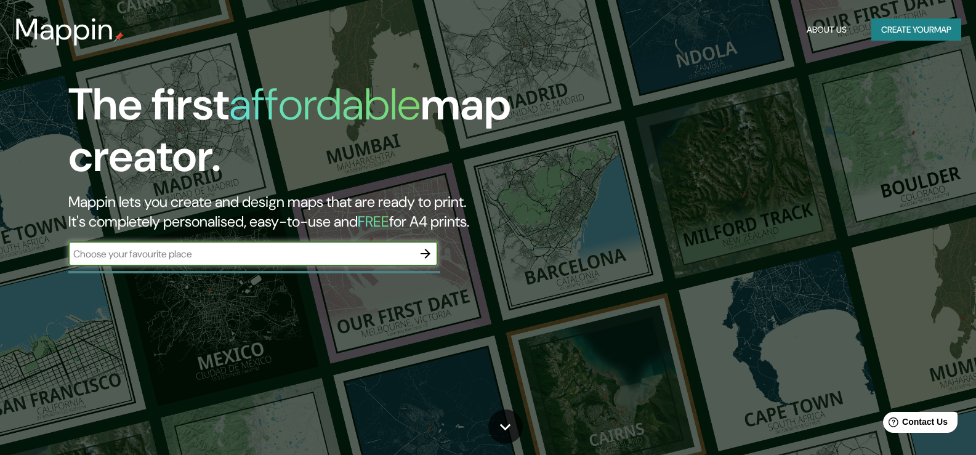
click at [225, 256] on input "text" at bounding box center [240, 254] width 345 height 14
click at [423, 256] on icon "button" at bounding box center [425, 253] width 15 height 15
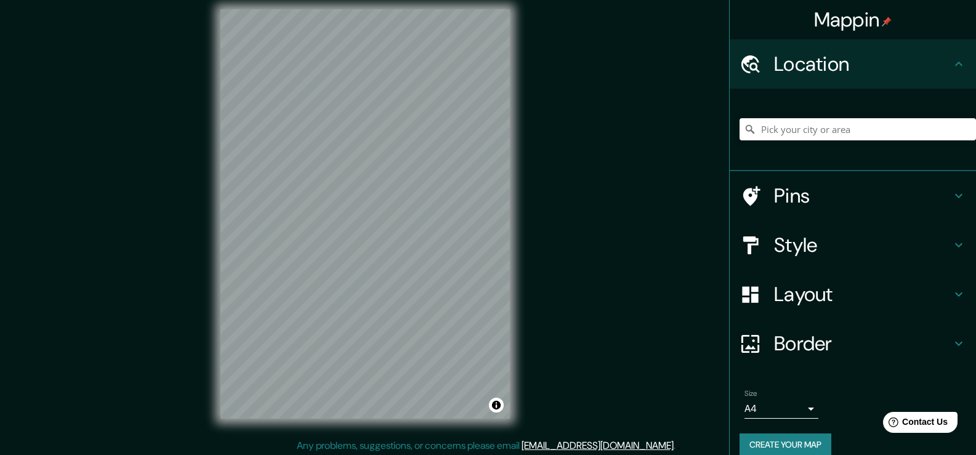
scroll to position [14, 0]
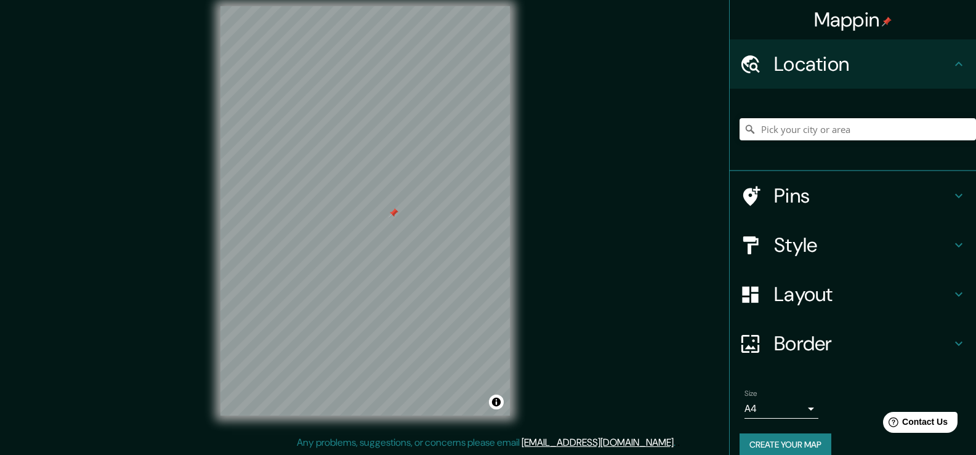
click at [788, 249] on h4 "Style" at bounding box center [862, 245] width 177 height 25
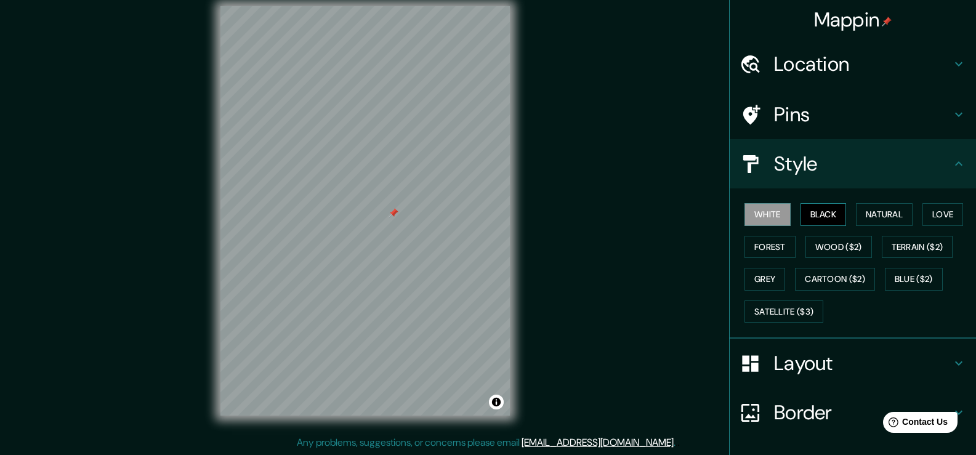
click at [803, 214] on button "Black" at bounding box center [824, 214] width 46 height 23
click at [778, 244] on button "Forest" at bounding box center [770, 247] width 51 height 23
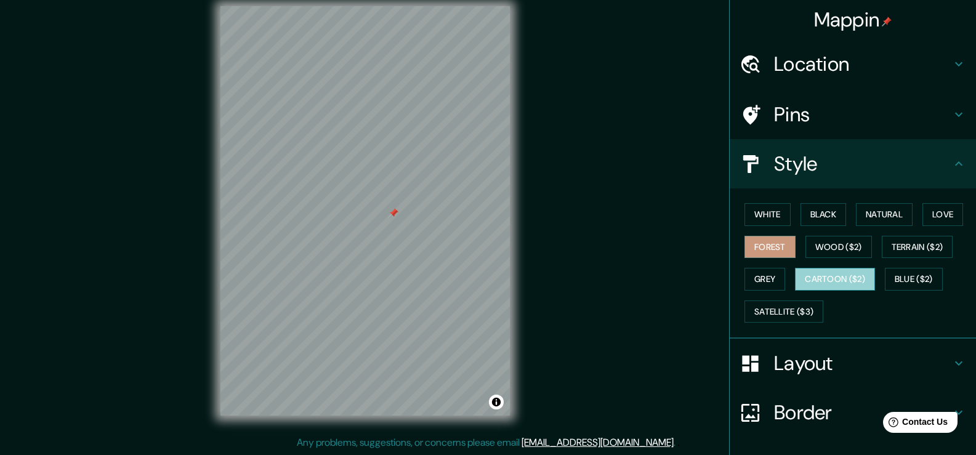
click at [805, 278] on button "Cartoon ($2)" at bounding box center [835, 279] width 80 height 23
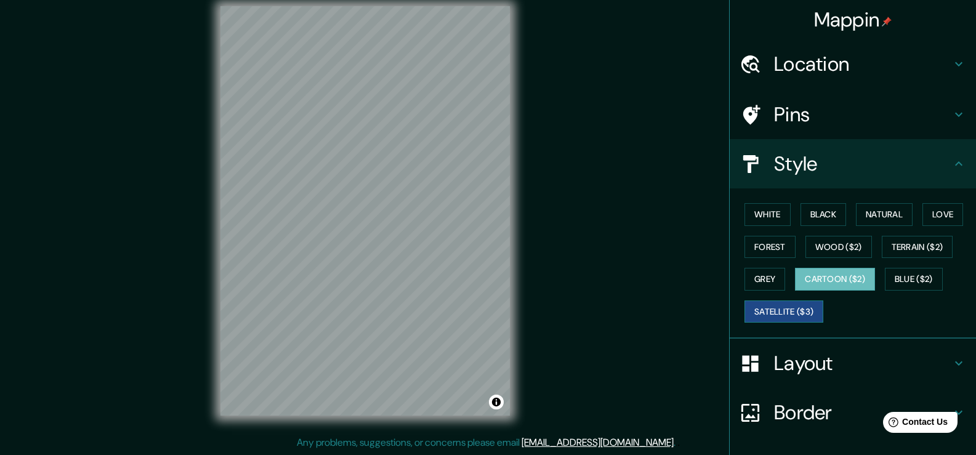
click at [763, 313] on button "Satellite ($3)" at bounding box center [784, 312] width 79 height 23
click at [763, 285] on button "Grey" at bounding box center [765, 279] width 41 height 23
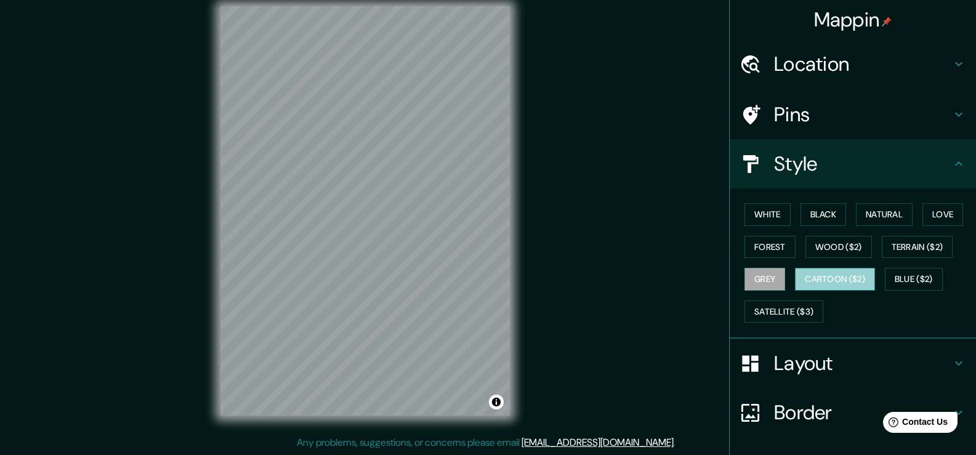
click at [802, 282] on button "Cartoon ($2)" at bounding box center [835, 279] width 80 height 23
click at [903, 271] on button "Blue ($2)" at bounding box center [914, 279] width 58 height 23
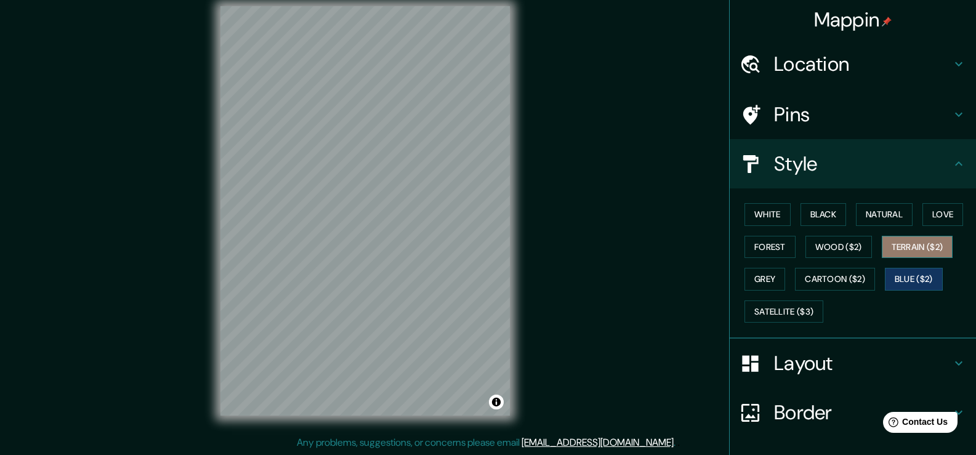
click at [903, 257] on button "Terrain ($2)" at bounding box center [917, 247] width 71 height 23
click at [835, 252] on button "Wood ($2)" at bounding box center [839, 247] width 67 height 23
click at [740, 248] on div "White Black Natural Love Forest Wood ($2) Terrain ($2) Grey Cartoon ($2) Blue (…" at bounding box center [858, 262] width 237 height 129
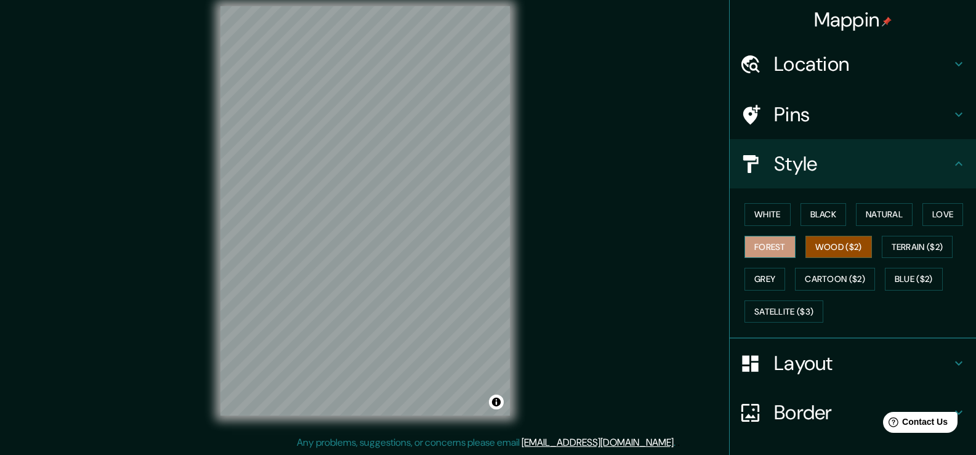
click at [755, 244] on button "Forest" at bounding box center [770, 247] width 51 height 23
click at [751, 214] on button "White" at bounding box center [768, 214] width 46 height 23
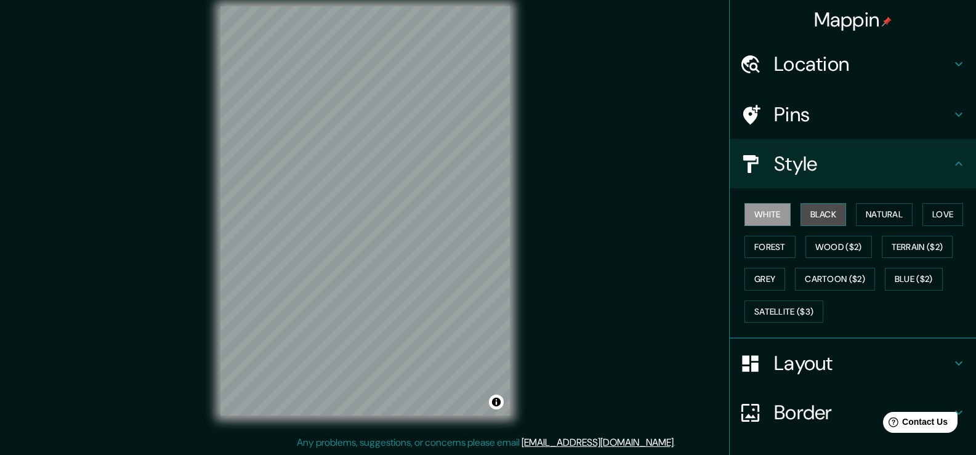
click at [805, 212] on button "Black" at bounding box center [824, 214] width 46 height 23
click at [864, 208] on button "Natural" at bounding box center [884, 214] width 57 height 23
click at [440, 6] on div at bounding box center [366, 6] width 290 height 0
click at [740, 62] on icon at bounding box center [751, 65] width 22 height 22
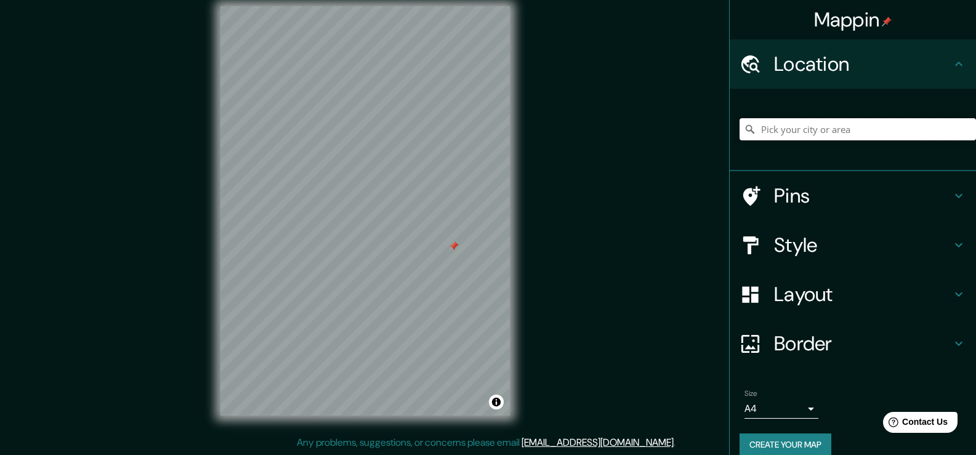
click at [772, 132] on input "Pick your city or area" at bounding box center [858, 129] width 237 height 22
type input "Ocumare de la Costa, Aragua, Venezuela"
click at [627, 212] on div "Mappin Location Ocumare de la Costa, Aragua, Venezuela Ocumare de la Costa Arag…" at bounding box center [488, 220] width 976 height 469
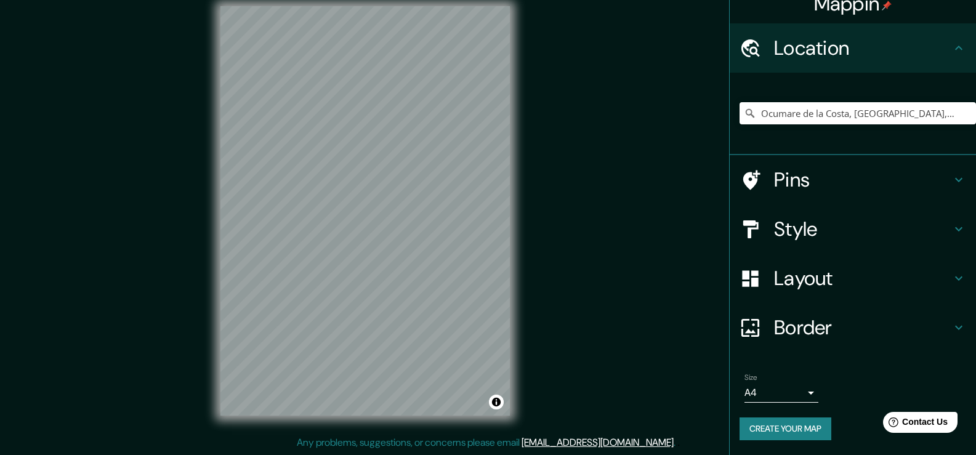
click at [792, 269] on h4 "Layout" at bounding box center [862, 278] width 177 height 25
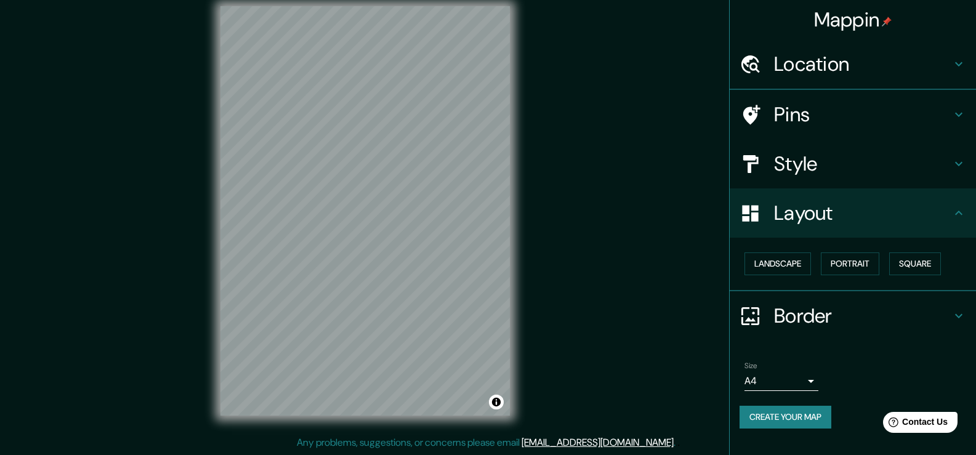
scroll to position [0, 0]
click at [806, 318] on h4 "Border" at bounding box center [862, 316] width 177 height 25
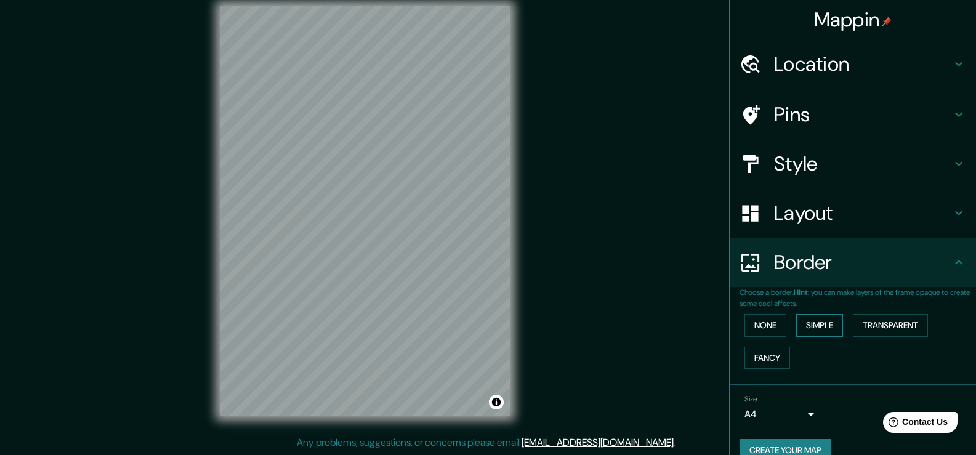
click at [819, 323] on button "Simple" at bounding box center [819, 325] width 47 height 23
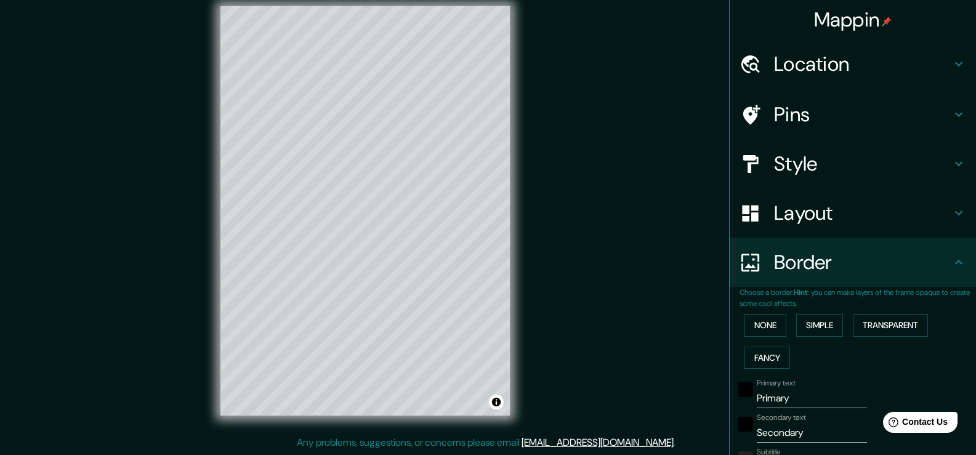
click at [527, 117] on div "© Mapbox © OpenStreetMap Improve this map" at bounding box center [365, 210] width 329 height 449
click at [550, 105] on div "Mappin Location Ocumare de la Costa, Aragua, Venezuela Ocumare de la Costa Arag…" at bounding box center [488, 220] width 976 height 469
click at [774, 155] on h4 "Style" at bounding box center [862, 164] width 177 height 25
type input "38"
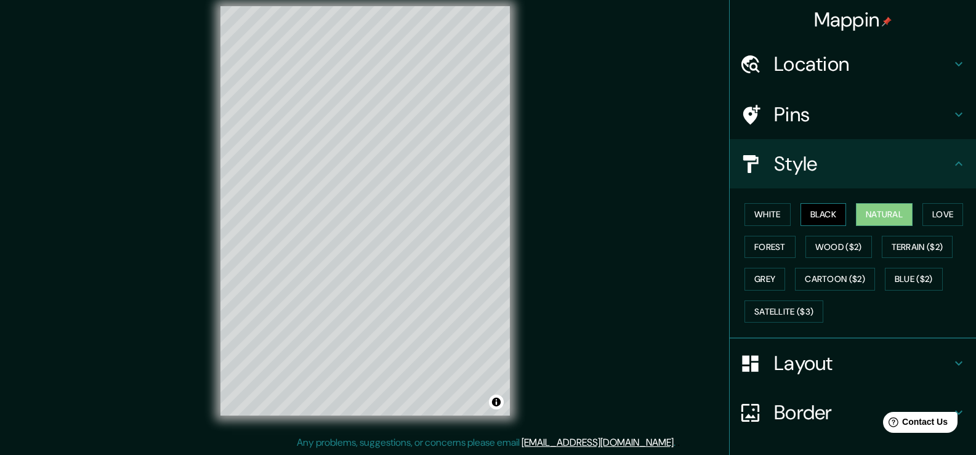
drag, startPoint x: 812, startPoint y: 211, endPoint x: 802, endPoint y: 215, distance: 10.5
click at [803, 215] on button "Black" at bounding box center [824, 214] width 46 height 23
click at [765, 220] on button "White" at bounding box center [768, 214] width 46 height 23
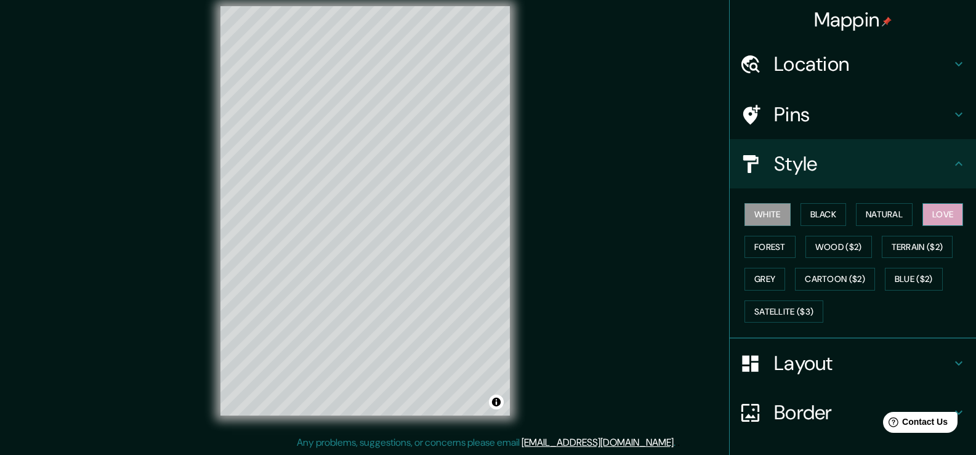
click at [938, 216] on button "Love" at bounding box center [943, 214] width 41 height 23
click at [745, 250] on button "Forest" at bounding box center [770, 247] width 51 height 23
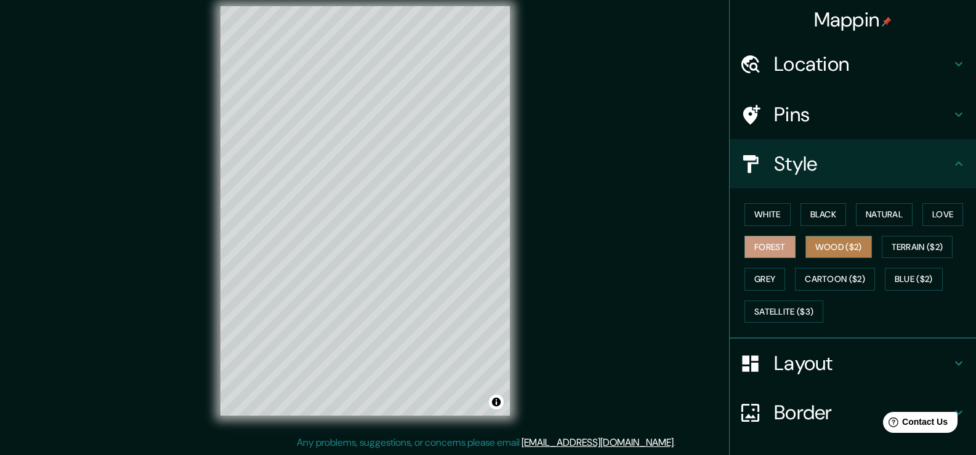
click at [811, 249] on button "Wood ($2)" at bounding box center [839, 247] width 67 height 23
click at [772, 280] on button "Grey" at bounding box center [765, 279] width 41 height 23
click at [758, 250] on button "Forest" at bounding box center [770, 247] width 51 height 23
click at [750, 216] on button "White" at bounding box center [768, 214] width 46 height 23
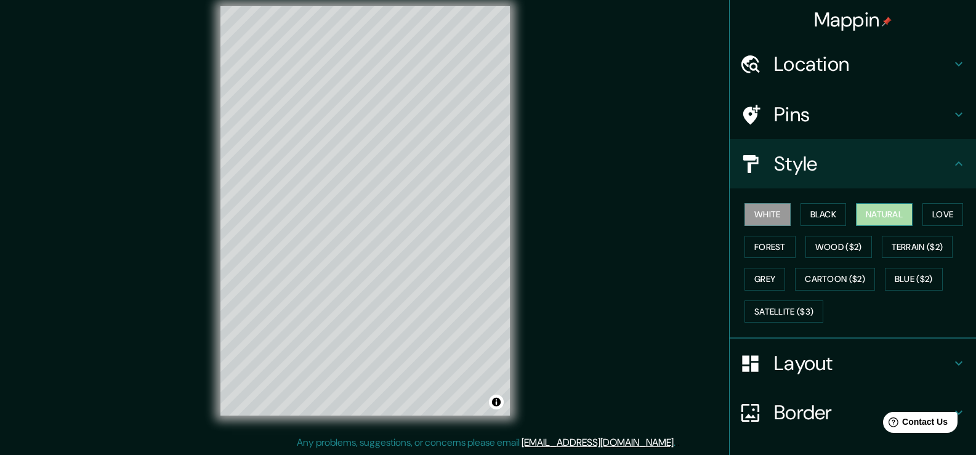
click at [888, 213] on button "Natural" at bounding box center [884, 214] width 57 height 23
click at [522, 193] on div "© Mapbox © OpenStreetMap Improve this map" at bounding box center [365, 210] width 329 height 449
click at [855, 19] on h4 "Mappin" at bounding box center [853, 19] width 78 height 25
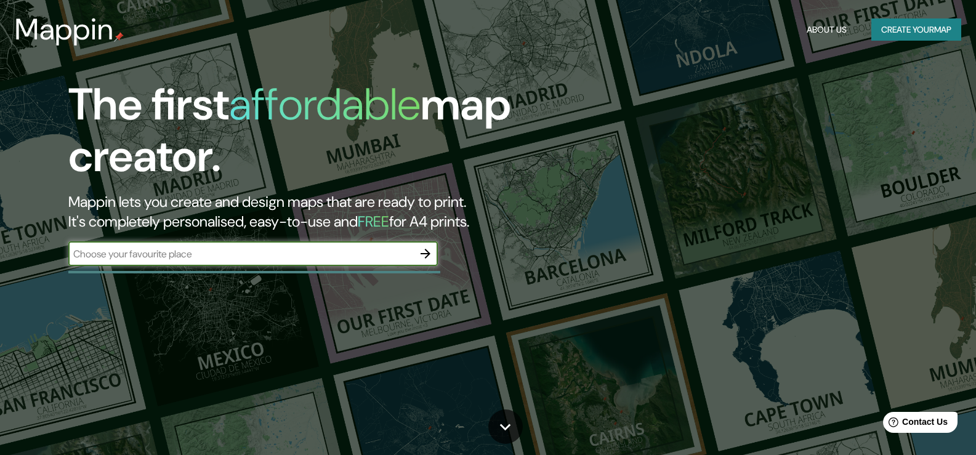
click at [215, 254] on input "text" at bounding box center [240, 254] width 345 height 14
type input "PANAMA"
click at [426, 257] on icon "button" at bounding box center [426, 254] width 10 height 10
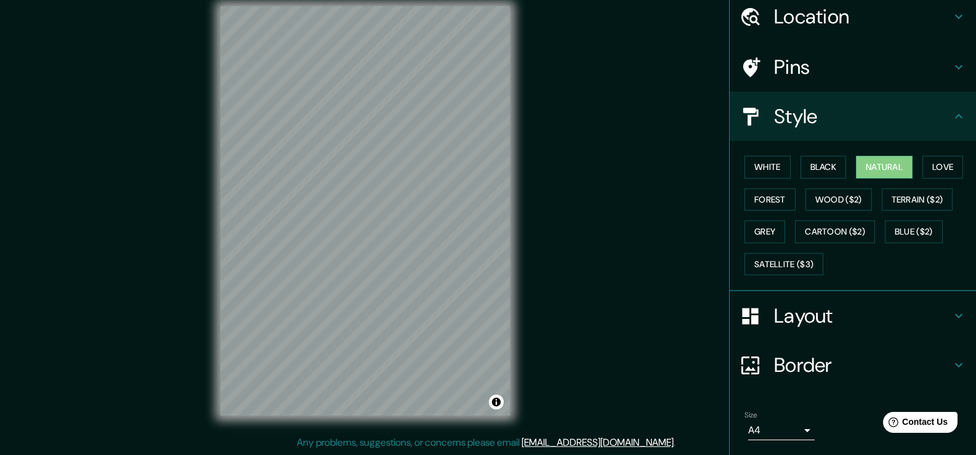
scroll to position [89, 0]
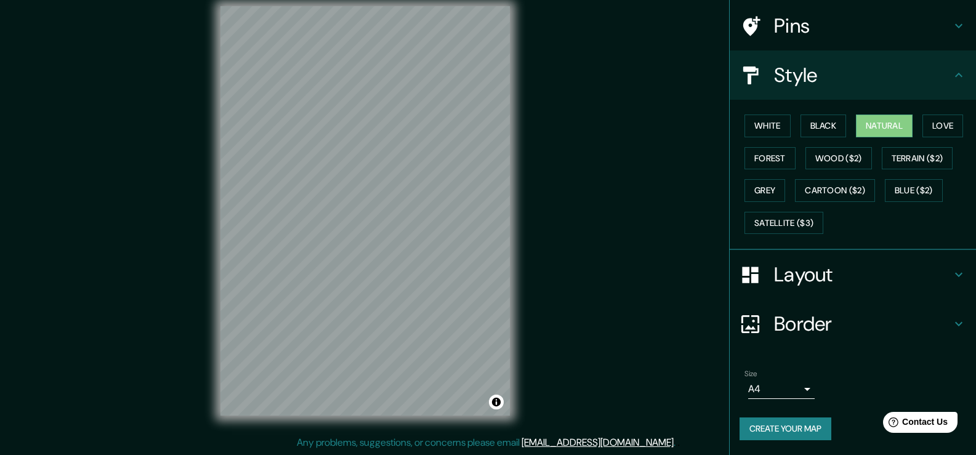
click at [745, 434] on button "Create your map" at bounding box center [786, 429] width 92 height 23
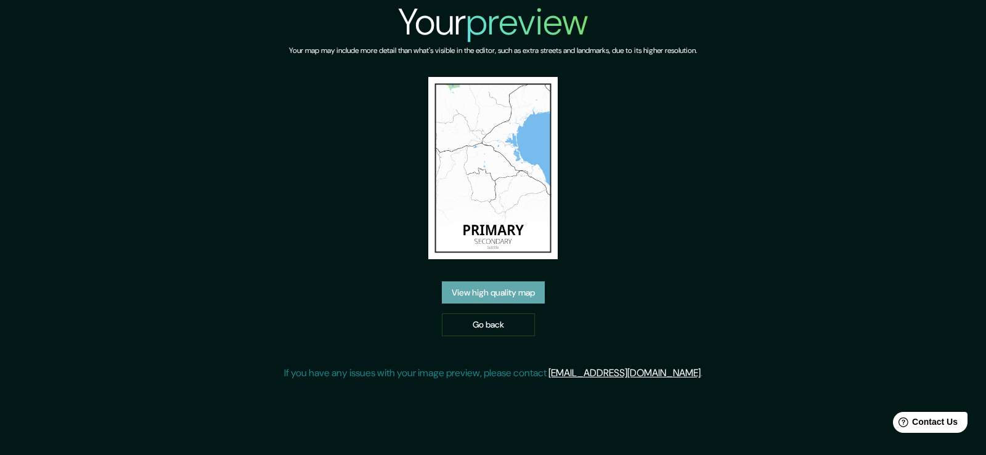
click at [500, 295] on link "View high quality map" at bounding box center [493, 293] width 103 height 23
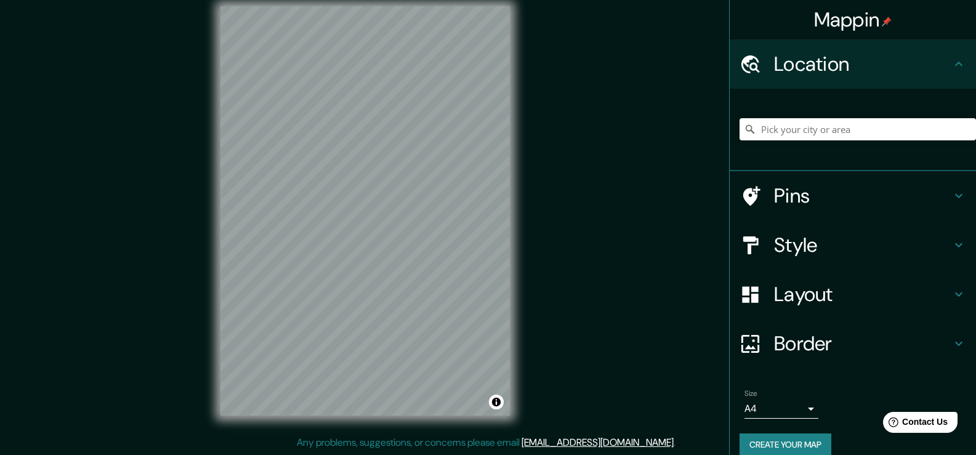
click at [559, 232] on div "Mappin Location Pins Style Layout Border Choose a border. Hint : you can make l…" at bounding box center [488, 220] width 976 height 469
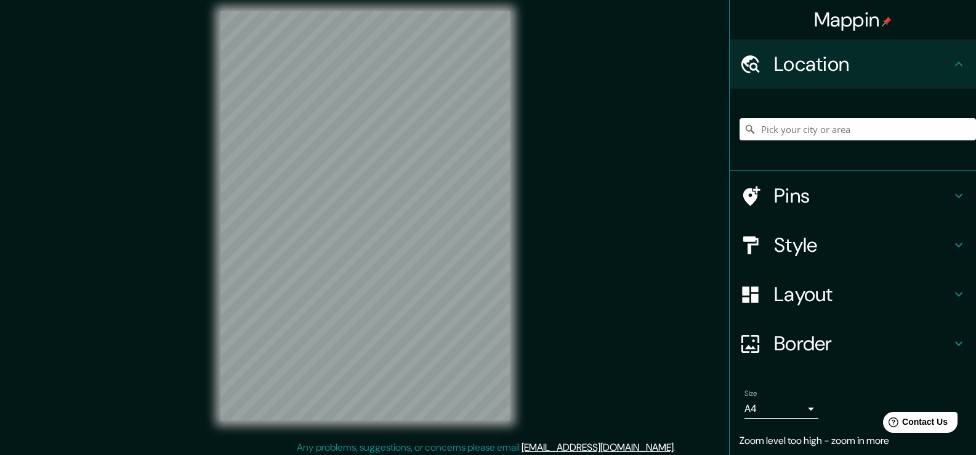
scroll to position [14, 0]
